Goal: Task Accomplishment & Management: Use online tool/utility

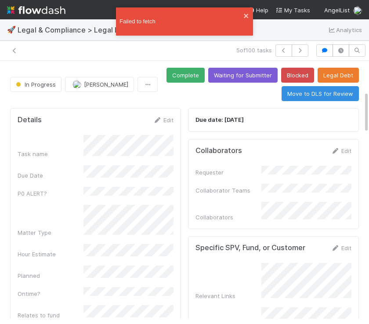
scroll to position [185, 0]
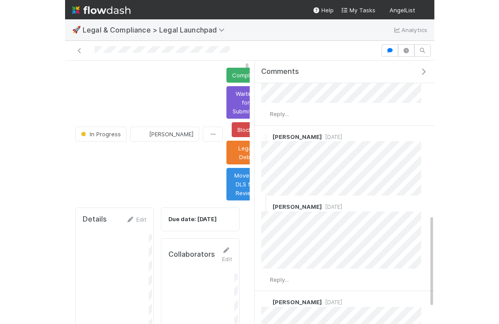
scroll to position [474, 0]
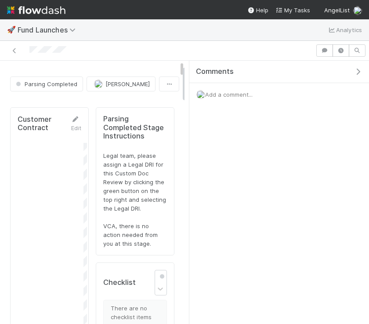
scroll to position [178, 149]
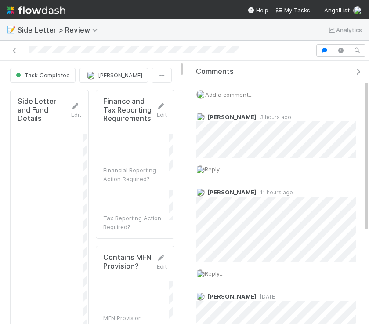
click at [358, 68] on icon "button" at bounding box center [358, 71] width 9 height 7
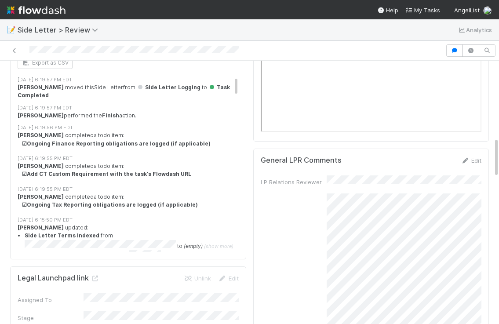
scroll to position [302, 0]
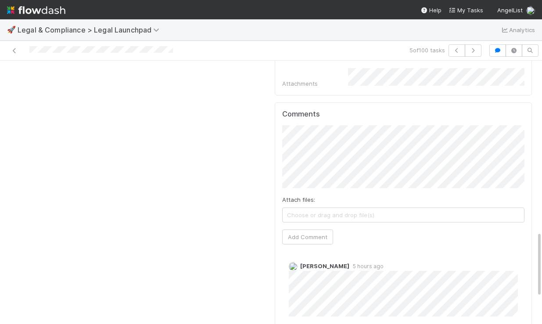
scroll to position [672, 0]
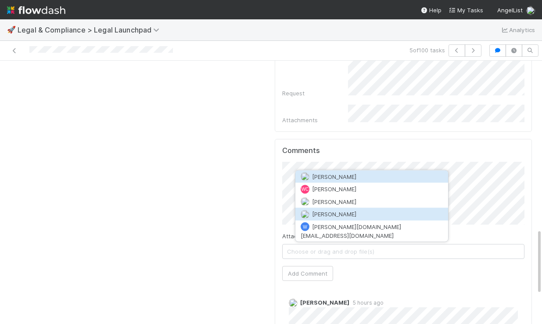
click at [357, 208] on button "William Rosean" at bounding box center [372, 214] width 153 height 12
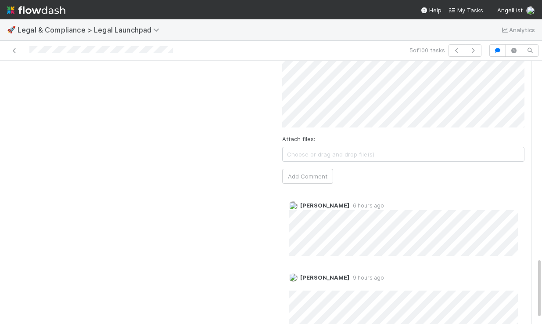
scroll to position [853, 0]
click at [328, 172] on button "Add Comment" at bounding box center [307, 179] width 51 height 15
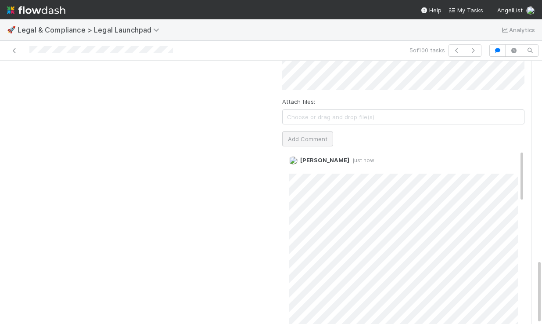
scroll to position [0, 0]
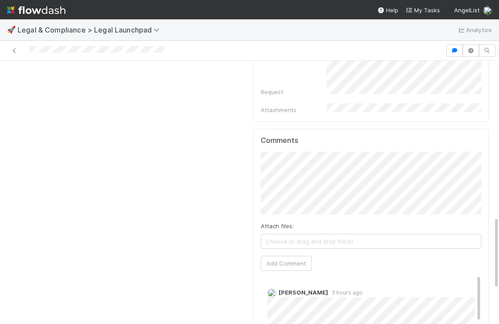
scroll to position [561, 0]
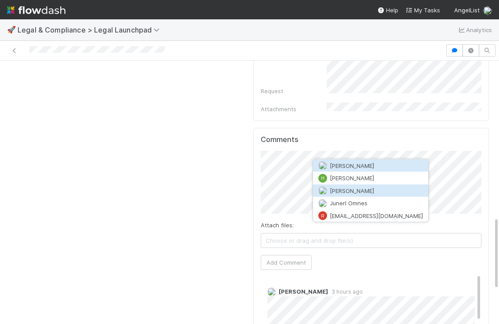
click at [347, 193] on span "Jun Yoon" at bounding box center [351, 190] width 44 height 7
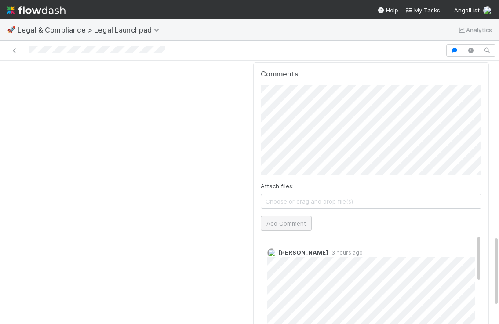
scroll to position [609, 0]
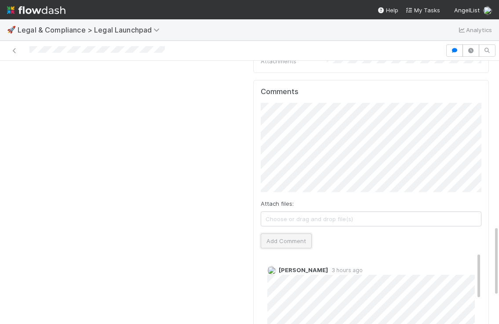
click at [285, 233] on button "Add Comment" at bounding box center [285, 240] width 51 height 15
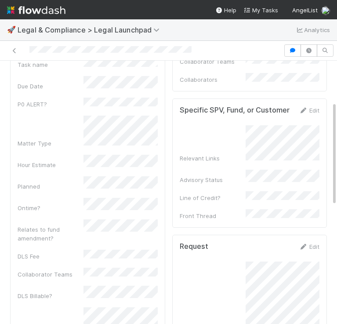
scroll to position [244, 0]
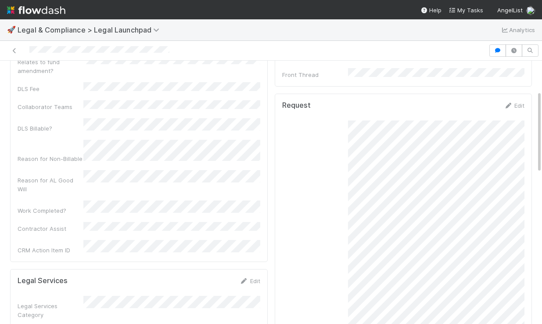
scroll to position [94, 0]
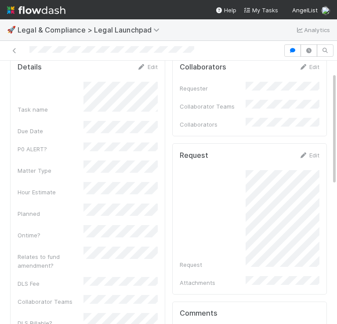
scroll to position [47, 0]
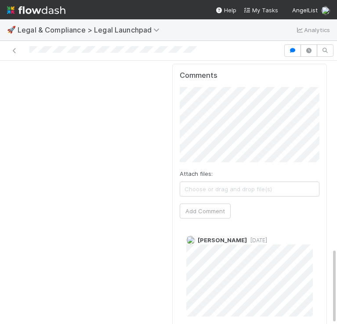
scroll to position [650, 0]
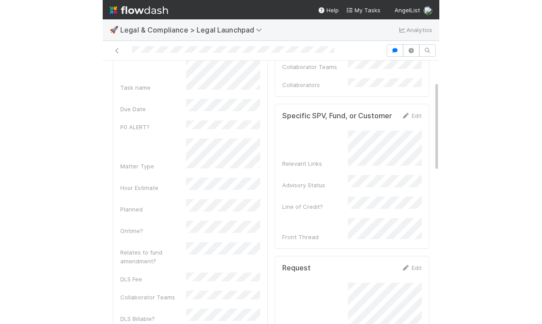
scroll to position [46, 0]
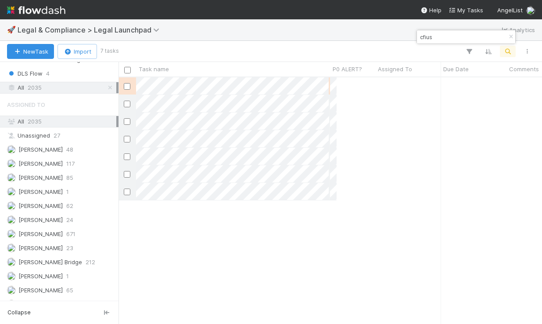
scroll to position [246, 424]
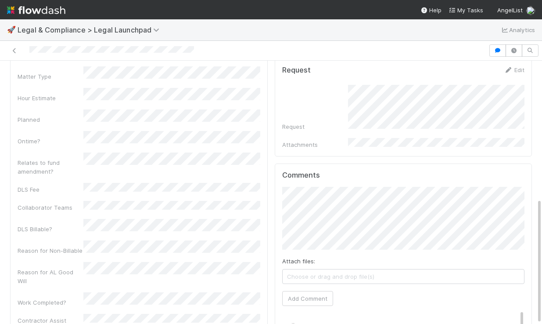
scroll to position [32, 0]
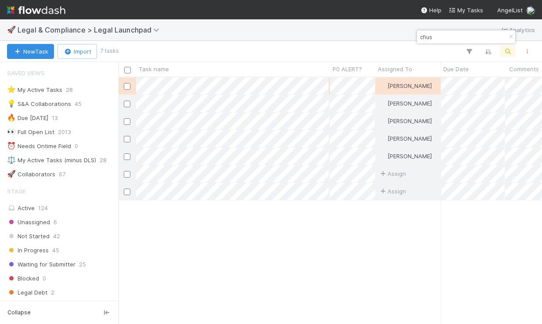
scroll to position [261, 0]
